Goal: Transaction & Acquisition: Purchase product/service

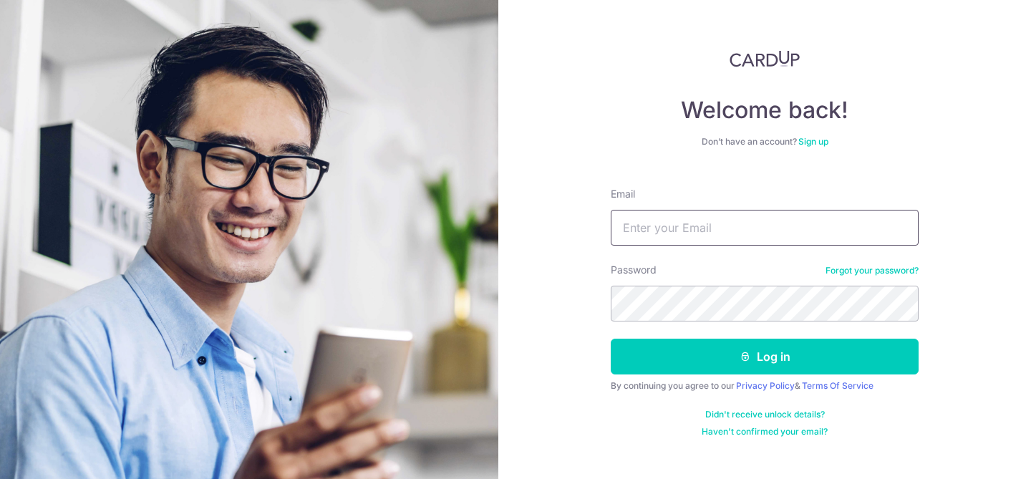
click at [700, 220] on input "Email" at bounding box center [764, 228] width 308 height 36
type input "kohjinning@gmail.com"
click at [610, 339] on button "Log in" at bounding box center [764, 357] width 308 height 36
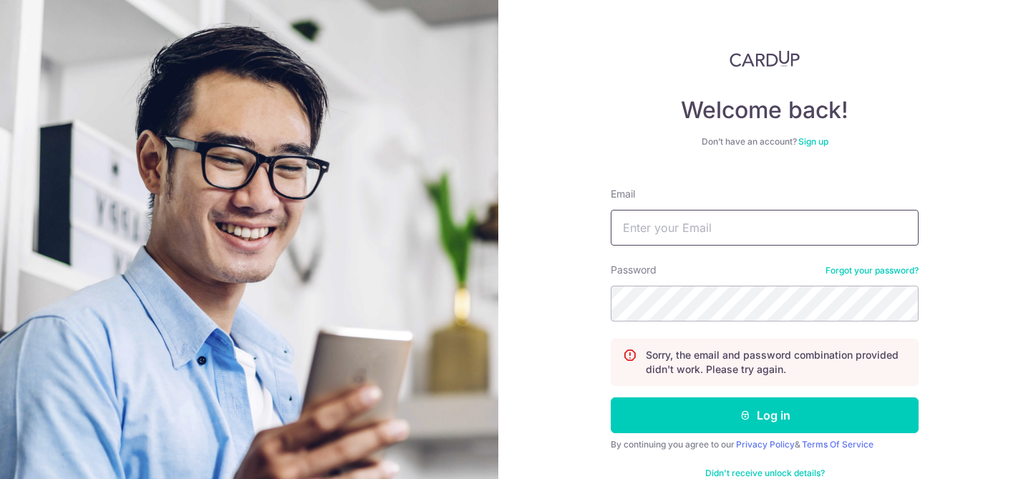
click at [656, 220] on input "Email" at bounding box center [764, 228] width 308 height 36
type input "kohjinning@gmail.com"
click at [610, 397] on button "Log in" at bounding box center [764, 415] width 308 height 36
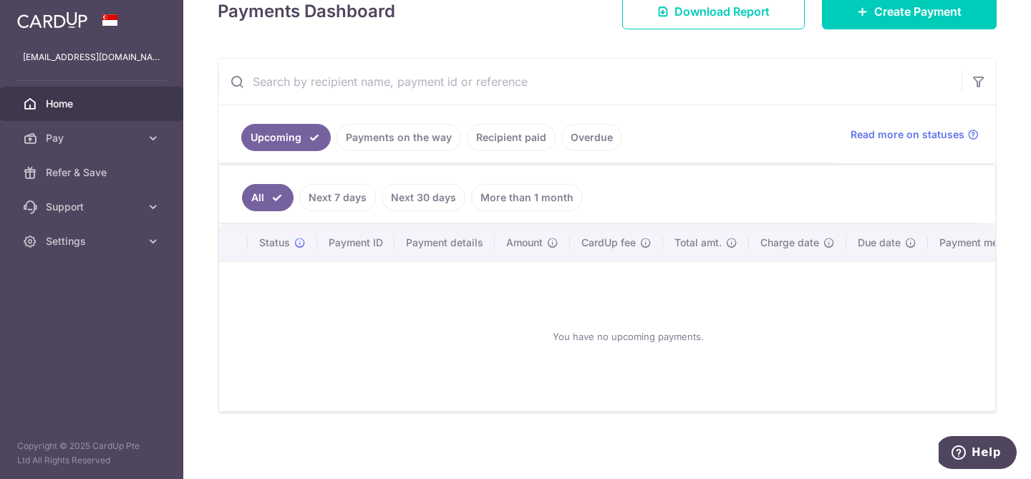
scroll to position [219, 0]
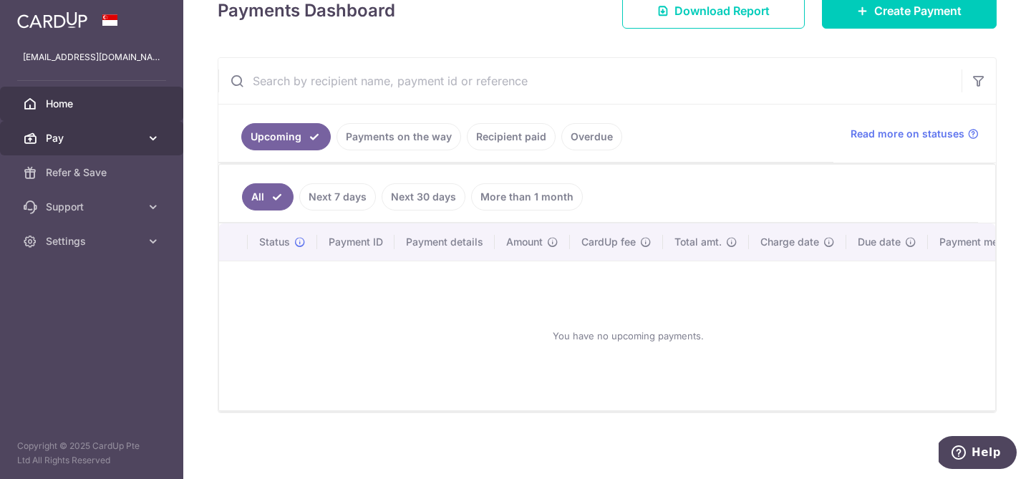
click at [126, 131] on span "Pay" at bounding box center [93, 138] width 94 height 14
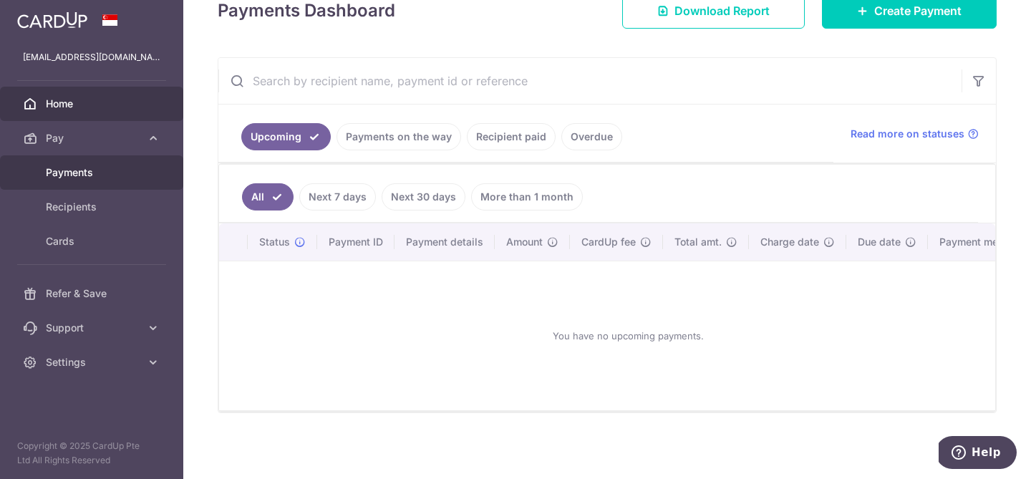
click at [109, 171] on span "Payments" at bounding box center [93, 172] width 94 height 14
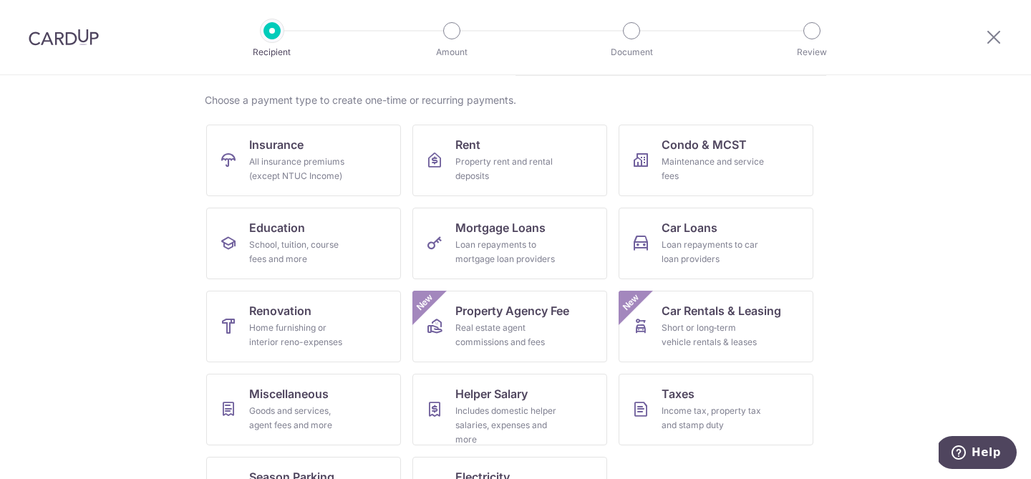
scroll to position [162, 0]
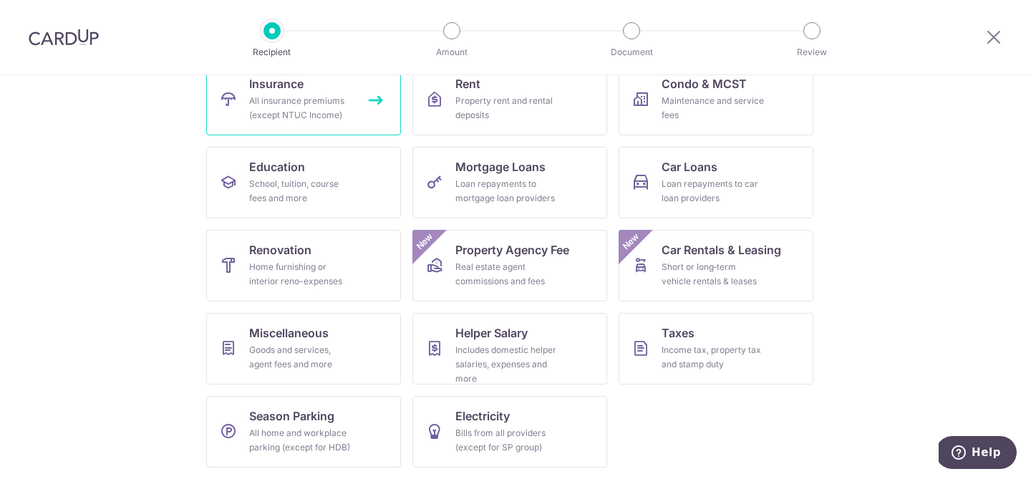
click at [327, 102] on div "All insurance premiums (except NTUC Income)" at bounding box center [300, 108] width 103 height 29
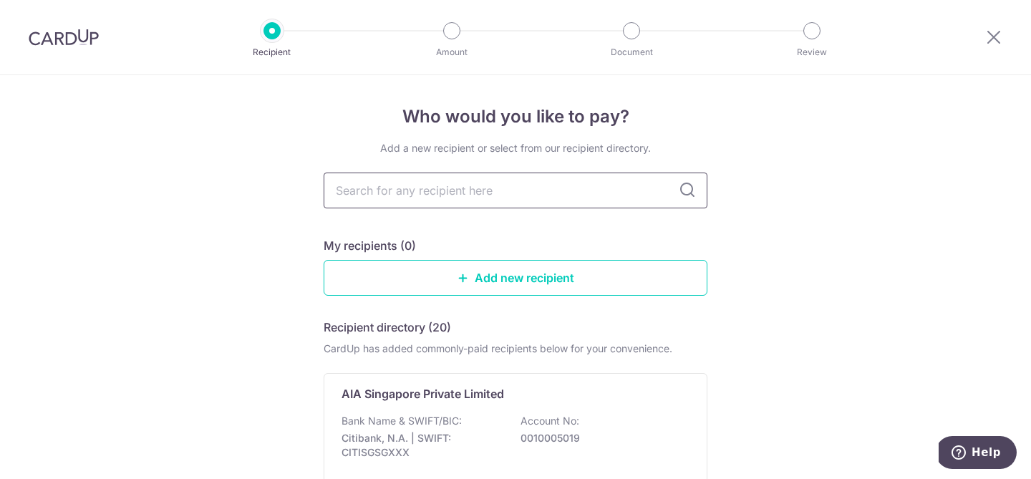
click at [539, 197] on input "text" at bounding box center [515, 190] width 384 height 36
type input "great"
type input "g"
